Goal: Information Seeking & Learning: Learn about a topic

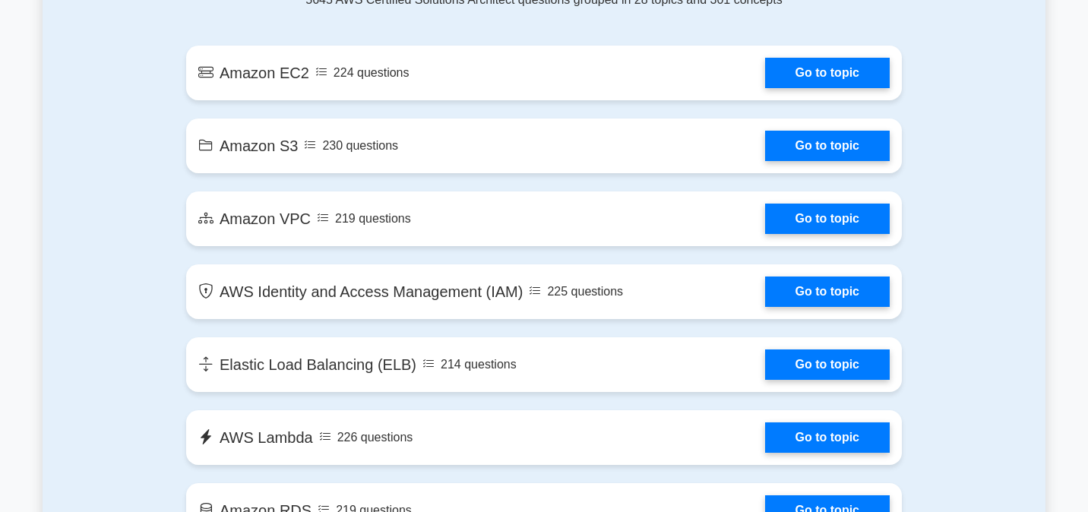
scroll to position [892, 0]
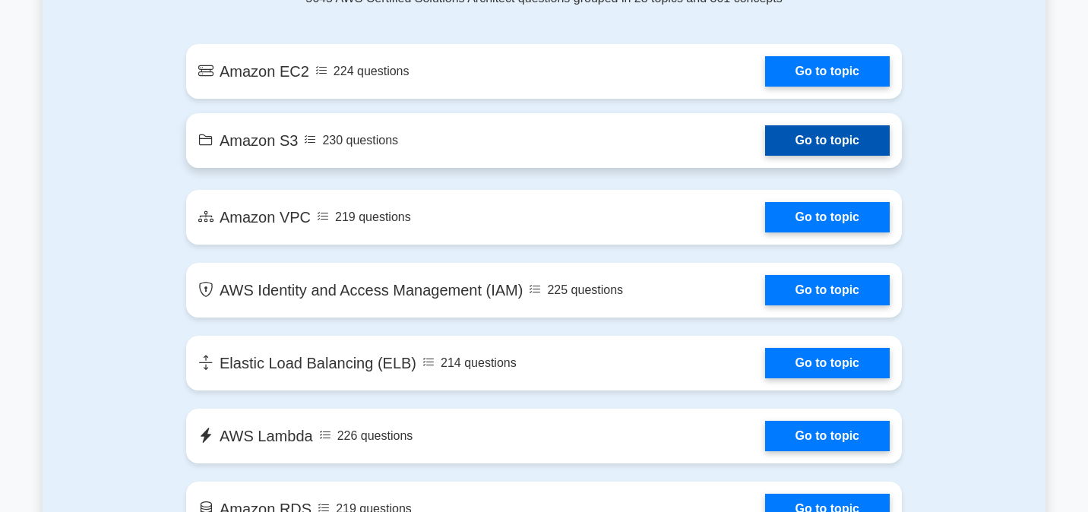
click at [765, 150] on link "Go to topic" at bounding box center [827, 140] width 125 height 30
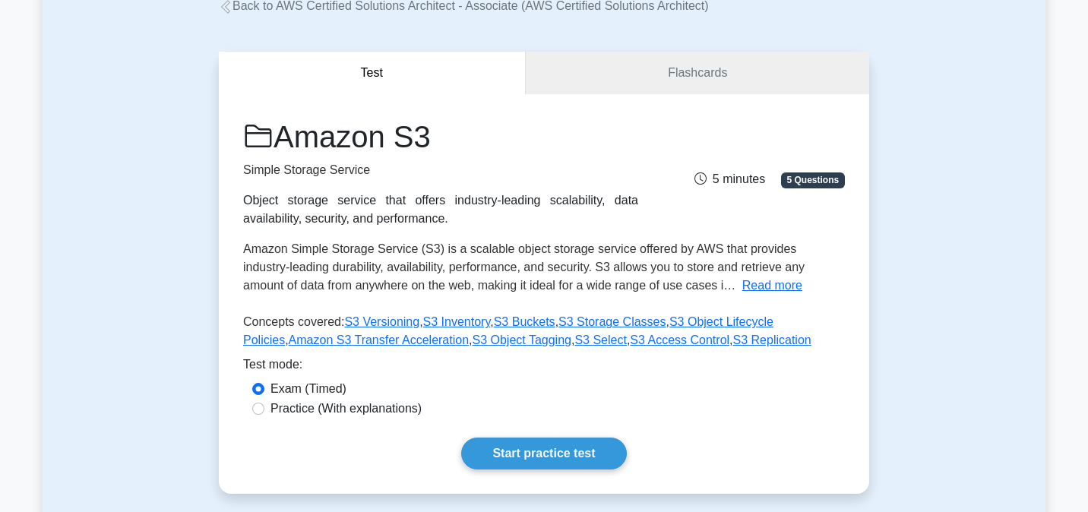
scroll to position [109, 0]
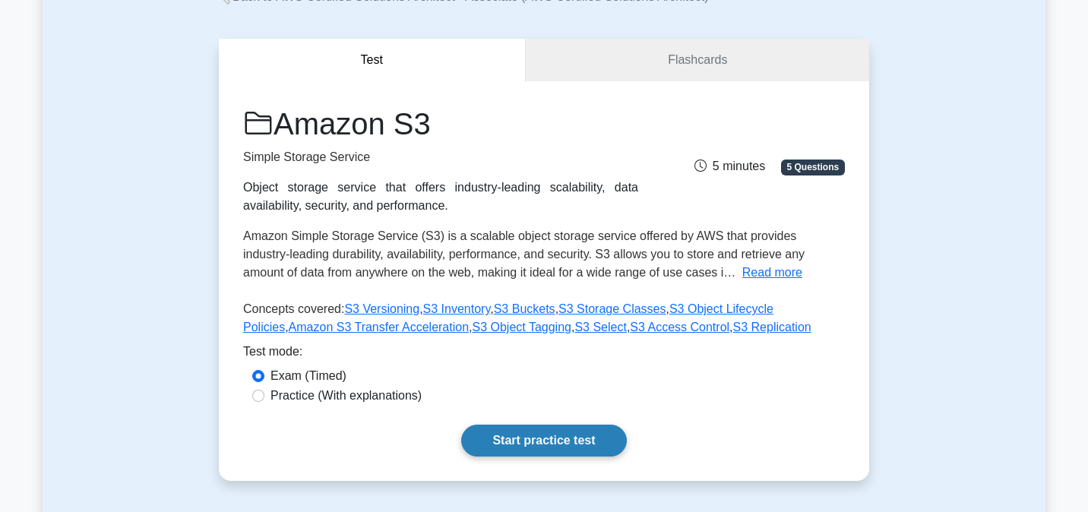
click at [548, 450] on link "Start practice test" at bounding box center [543, 441] width 165 height 32
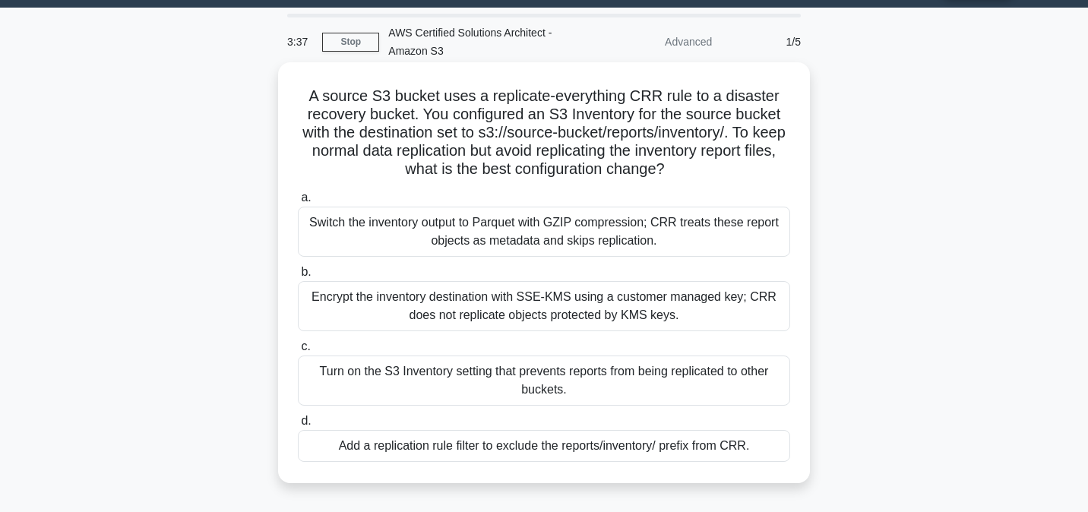
scroll to position [43, 0]
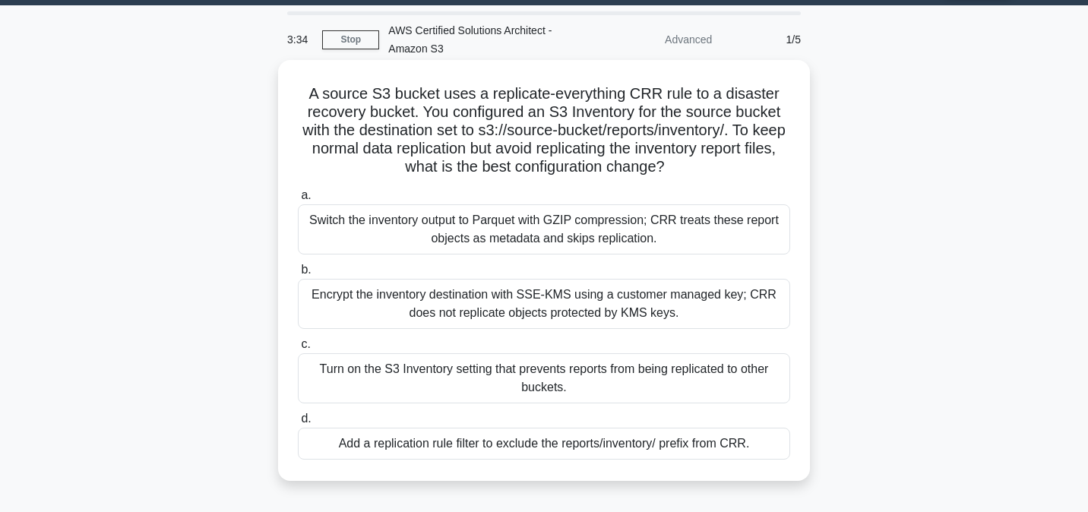
click at [464, 457] on div "Add a replication rule filter to exclude the reports/inventory/ prefix from CRR." at bounding box center [544, 444] width 492 height 32
click at [298, 424] on input "d. Add a replication rule filter to exclude the reports/inventory/ prefix from …" at bounding box center [298, 419] width 0 height 10
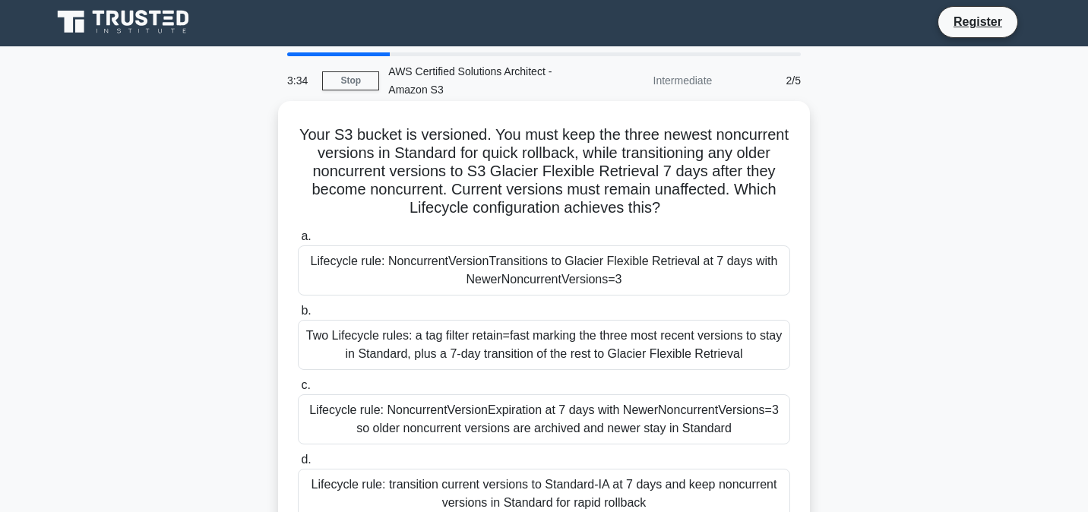
scroll to position [0, 0]
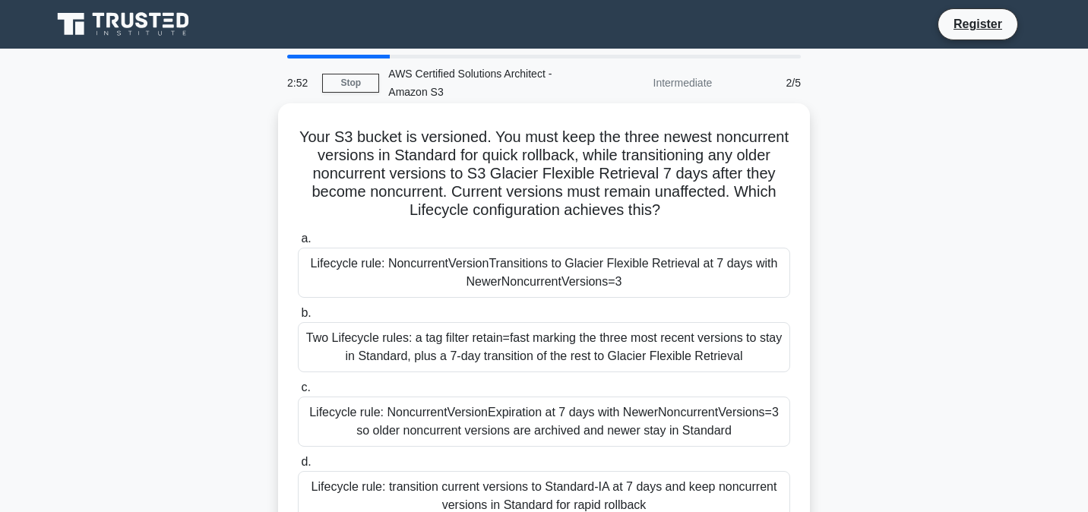
click at [414, 160] on h5 "Your S3 bucket is versioned. You must keep the three newest noncurrent versions…" at bounding box center [543, 174] width 495 height 93
click at [570, 271] on div "Lifecycle rule: NoncurrentVersionTransitions to Glacier Flexible Retrieval at 7…" at bounding box center [544, 273] width 492 height 50
click at [298, 244] on input "a. Lifecycle rule: NoncurrentVersionTransitions to Glacier Flexible Retrieval a…" at bounding box center [298, 239] width 0 height 10
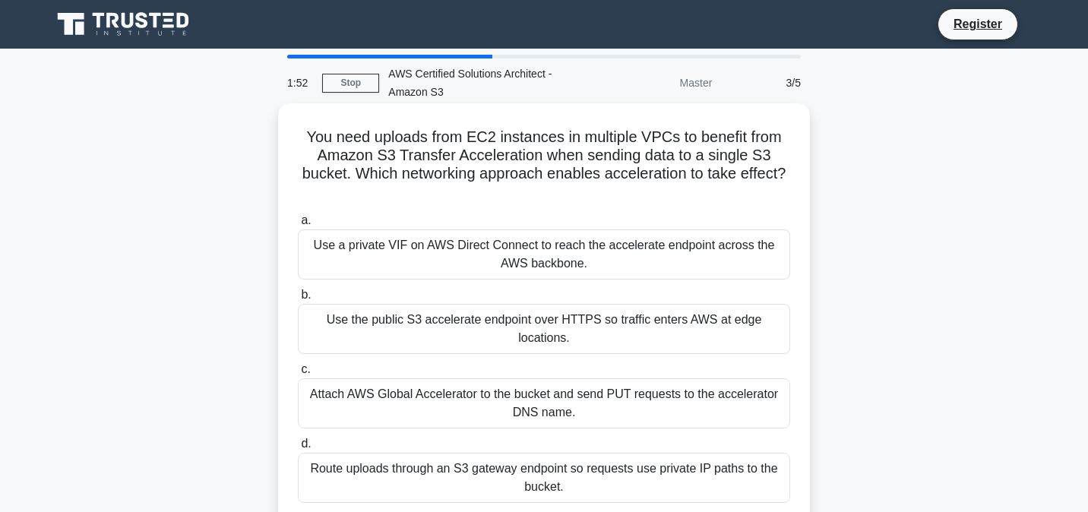
click at [512, 136] on h5 "You need uploads from EC2 instances in multiple VPCs to benefit from Amazon S3 …" at bounding box center [543, 165] width 495 height 74
click at [491, 239] on div "Use a private VIF on AWS Direct Connect to reach the accelerate endpoint across…" at bounding box center [544, 254] width 492 height 50
click at [298, 226] on input "a. Use a private VIF on AWS Direct Connect to reach the accelerate endpoint acr…" at bounding box center [298, 221] width 0 height 10
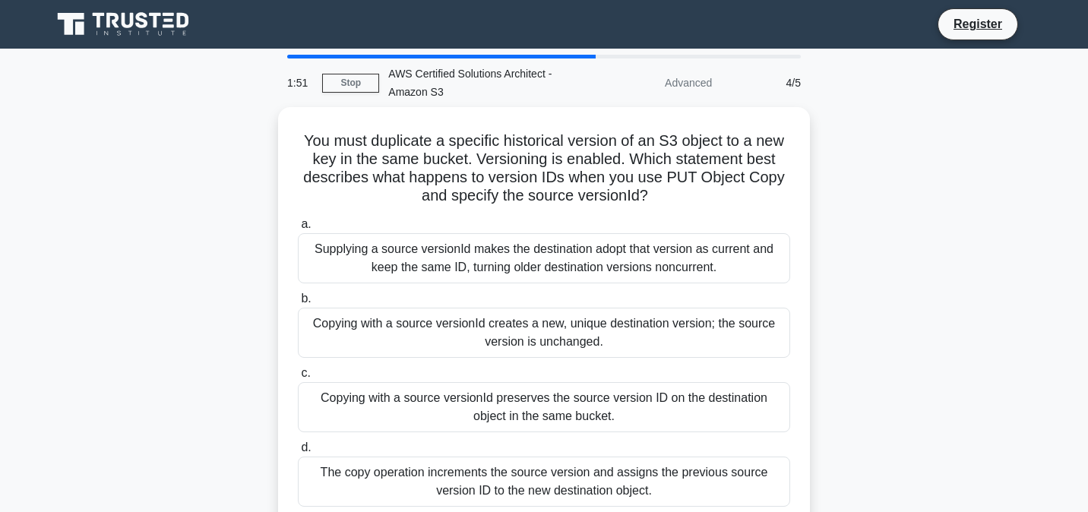
click at [491, 239] on div "Supplying a source versionId makes the destination adopt that version as curren…" at bounding box center [544, 258] width 492 height 50
click at [298, 229] on input "a. Supplying a source versionId makes the destination adopt that version as cur…" at bounding box center [298, 225] width 0 height 10
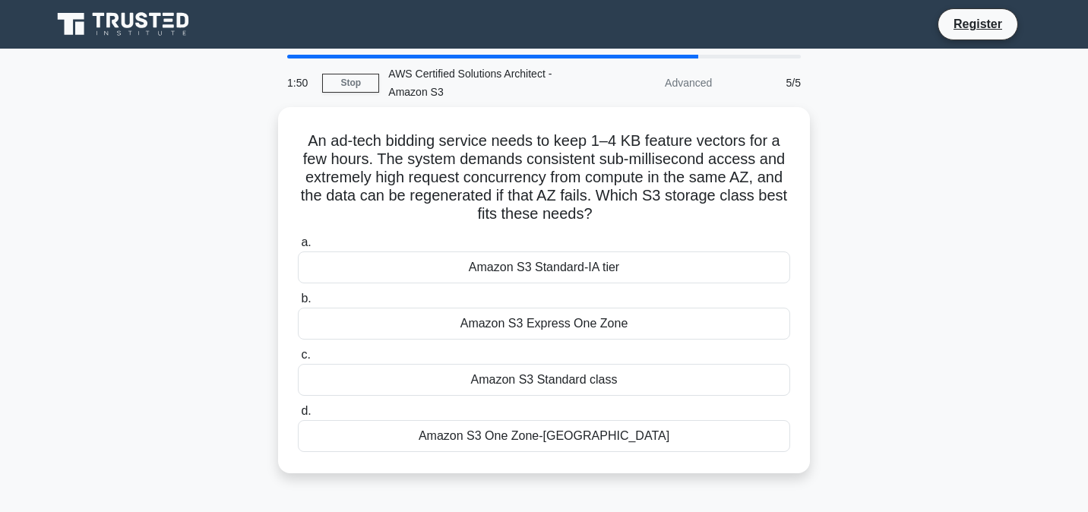
click at [491, 239] on label "a. Amazon S3 Standard-IA tier" at bounding box center [544, 258] width 492 height 50
click at [298, 239] on input "a. Amazon S3 Standard-IA tier" at bounding box center [298, 243] width 0 height 10
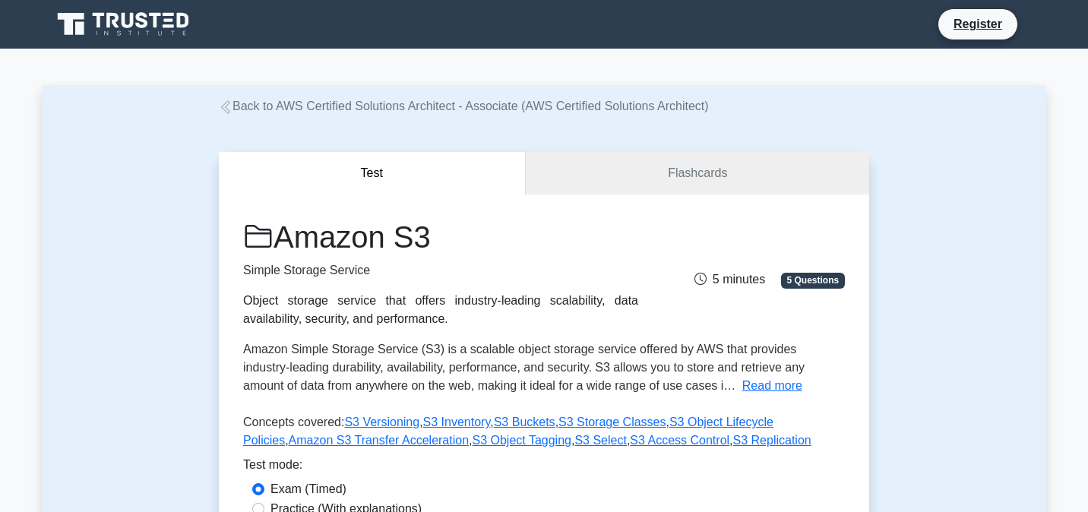
scroll to position [109, 0]
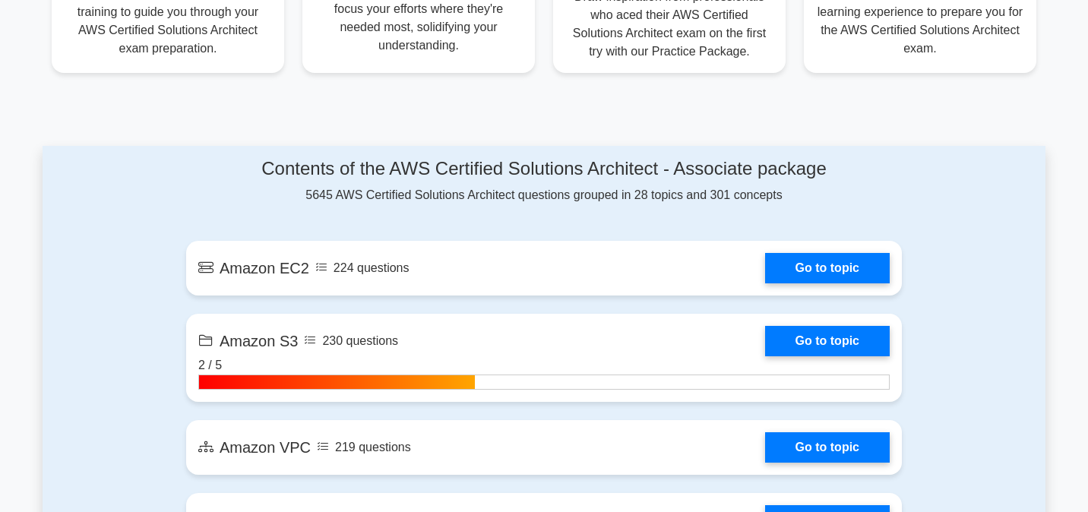
scroll to position [741, 0]
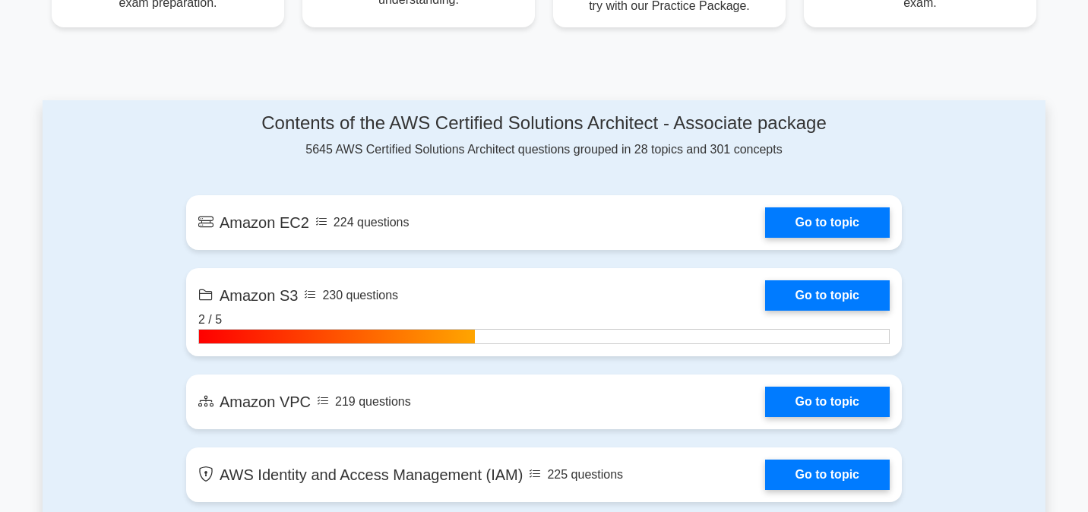
click at [396, 116] on h4 "Contents of the AWS Certified Solutions Architect - Associate package" at bounding box center [544, 123] width 716 height 22
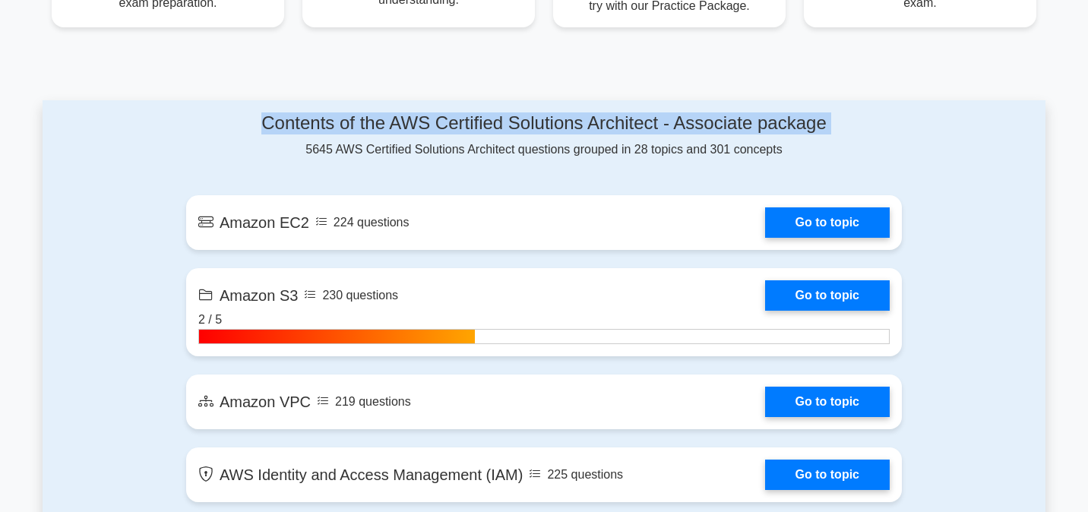
click at [396, 116] on h4 "Contents of the AWS Certified Solutions Architect - Associate package" at bounding box center [544, 123] width 716 height 22
